Goal: Task Accomplishment & Management: Manage account settings

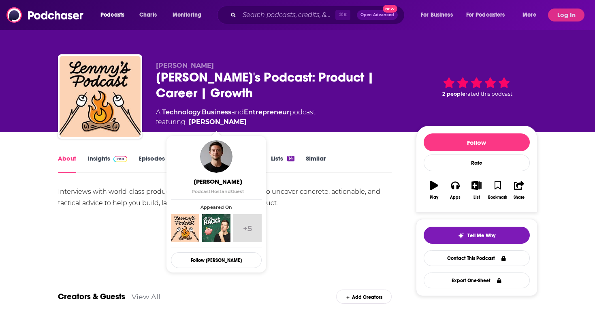
click at [339, 130] on div "[PERSON_NAME] [PERSON_NAME]'s Podcast: Product | Career | Growth A Technology ,…" at bounding box center [347, 98] width 382 height 73
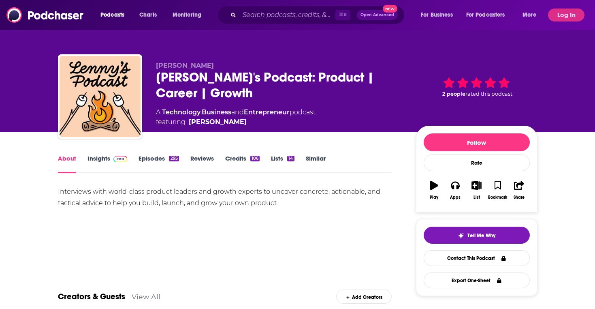
click at [568, 21] on button "Log In" at bounding box center [566, 15] width 36 height 13
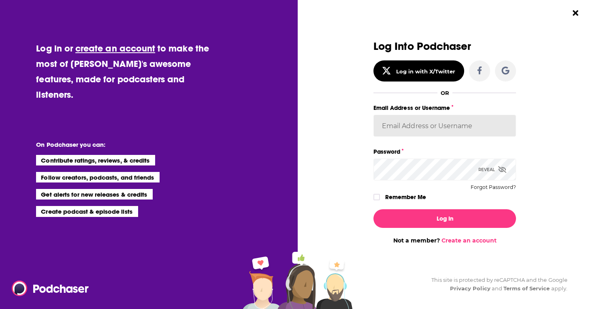
type input "thomaskoenig"
click at [399, 121] on input "thomaskoenig" at bounding box center [445, 126] width 143 height 22
click at [400, 194] on label "Remember Me" at bounding box center [405, 197] width 41 height 11
click at [379, 201] on input "rememberMe" at bounding box center [376, 201] width 5 height 0
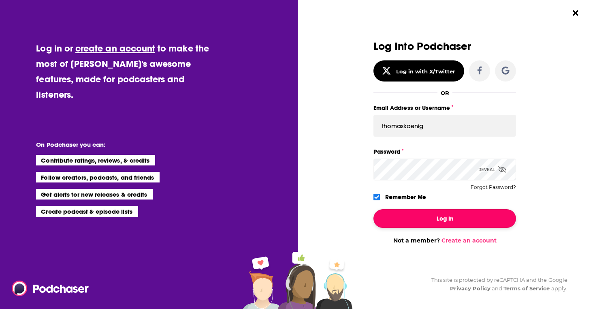
click at [416, 216] on button "Log In" at bounding box center [445, 218] width 143 height 19
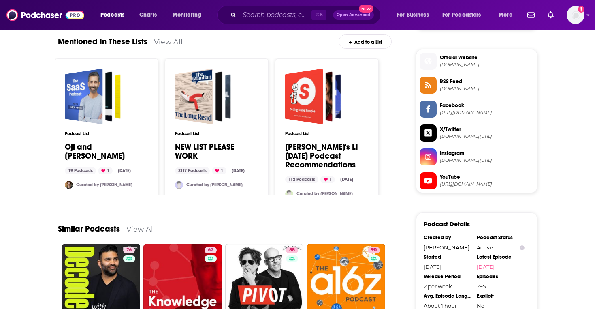
scroll to position [676, 0]
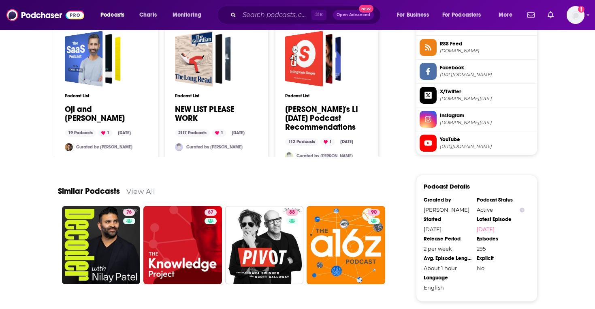
click at [143, 188] on link "View All" at bounding box center [140, 191] width 29 height 9
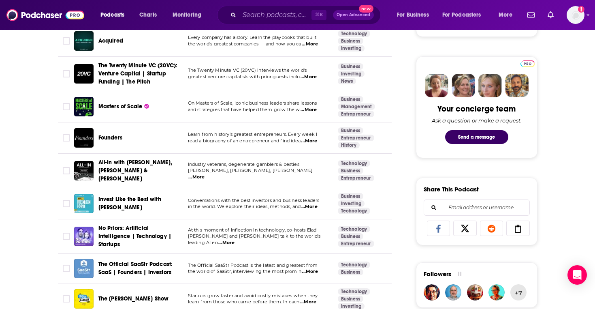
scroll to position [395, 0]
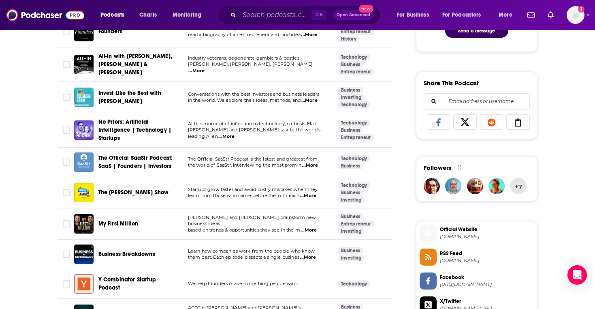
scroll to position [498, 0]
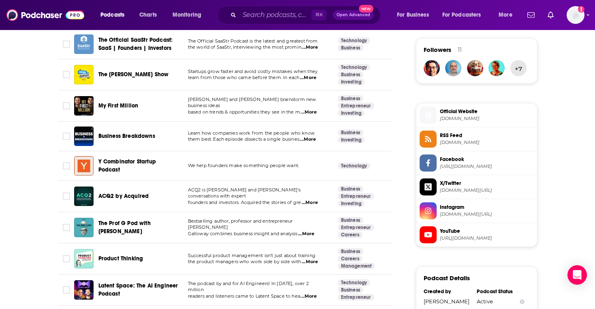
scroll to position [606, 0]
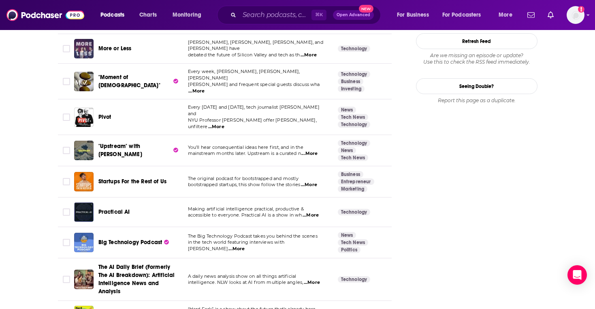
scroll to position [1060, 0]
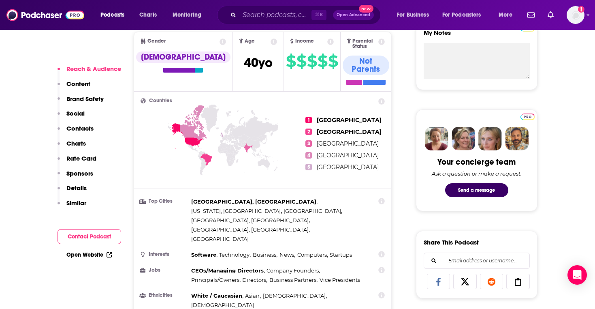
scroll to position [421, 0]
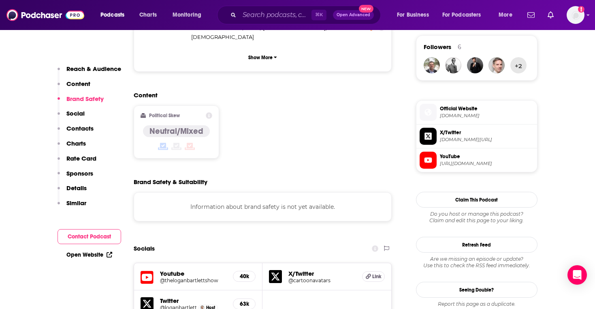
scroll to position [772, 0]
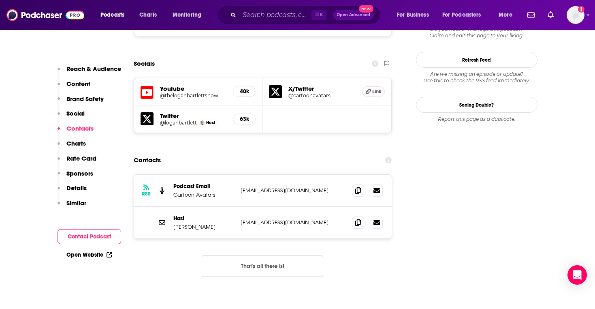
click at [183, 85] on h5 "Youtube" at bounding box center [193, 89] width 67 height 8
click at [179, 85] on h5 "Youtube" at bounding box center [193, 89] width 67 height 8
click at [177, 92] on h5 "@theloganbartlettshow" at bounding box center [193, 95] width 67 height 6
